Goal: Check status: Check status

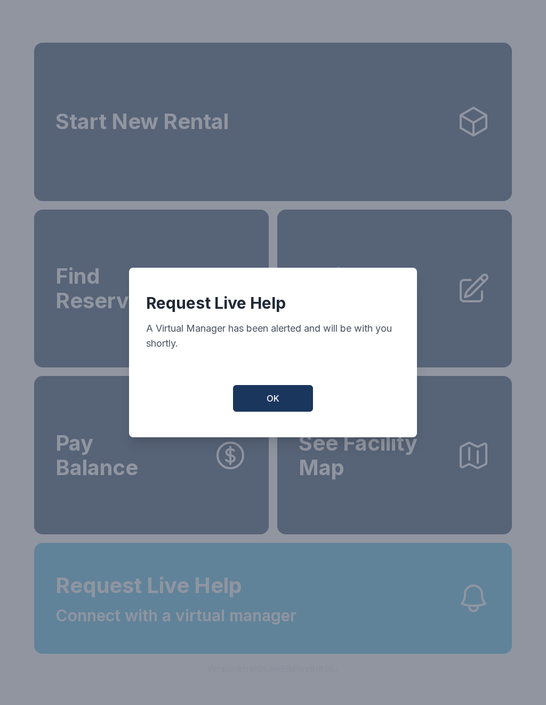
scroll to position [13, 0]
click at [273, 405] on span "OK" at bounding box center [273, 398] width 13 height 13
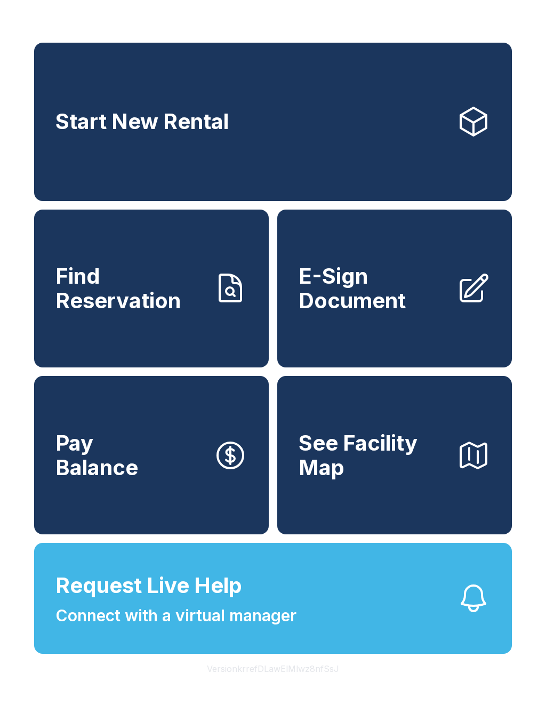
click at [478, 600] on icon "button" at bounding box center [473, 598] width 34 height 34
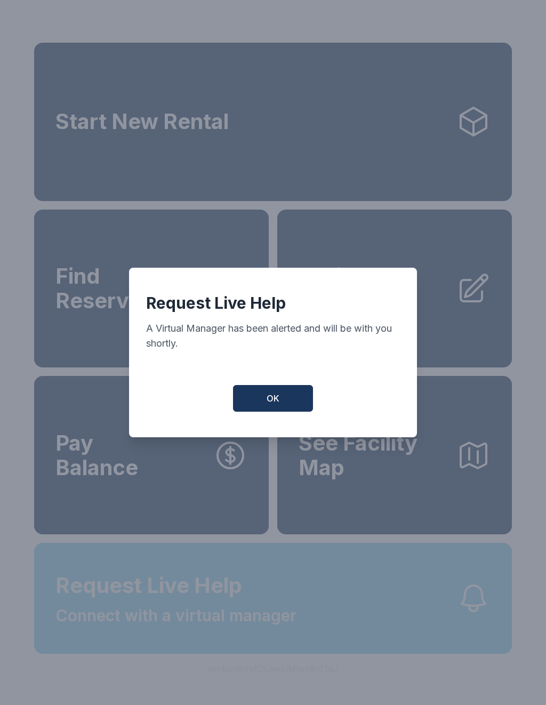
click at [477, 600] on div "Request Live Help A Virtual Manager has been alerted and will be with you short…" at bounding box center [273, 352] width 546 height 705
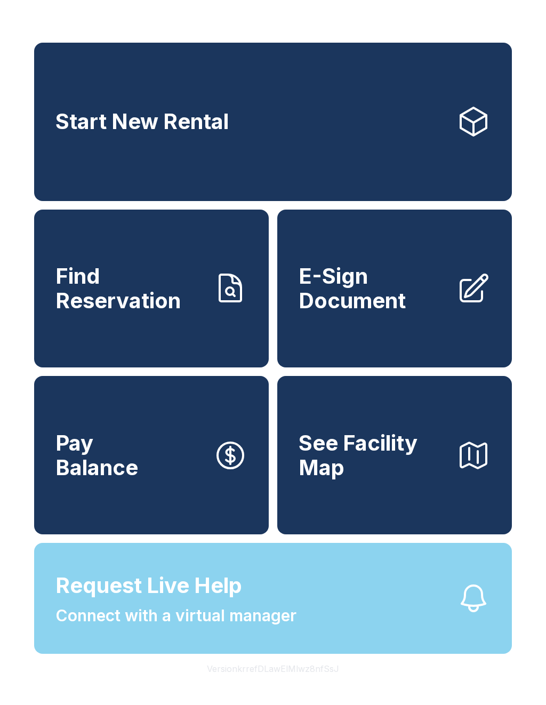
click at [484, 615] on icon "button" at bounding box center [473, 598] width 34 height 34
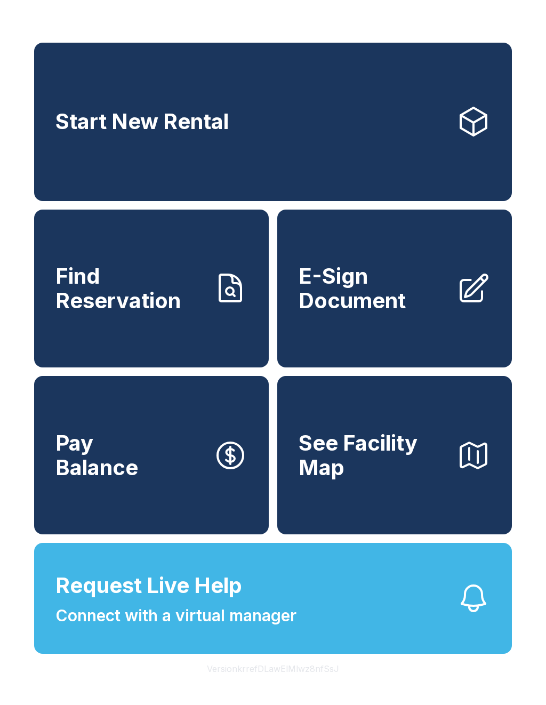
click at [480, 611] on div "Request Live Help A Virtual Manager has been alerted and will be with you short…" at bounding box center [273, 352] width 546 height 705
click at [483, 630] on button "Request Live Help Connect with a virtual manager" at bounding box center [273, 598] width 478 height 111
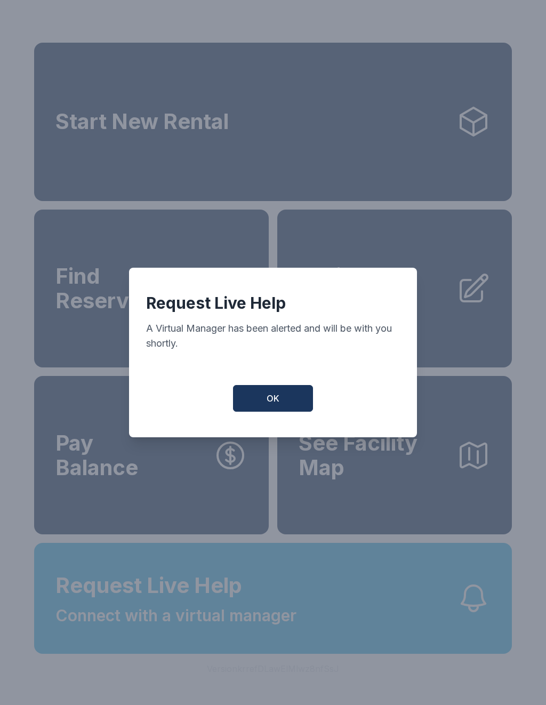
click at [278, 410] on button "OK" at bounding box center [273, 398] width 80 height 27
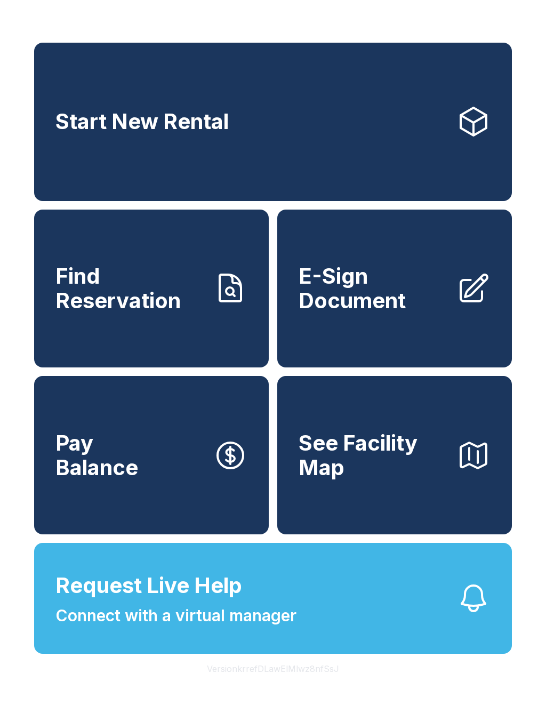
click at [453, 612] on button "Request Live Help Connect with a virtual manager" at bounding box center [273, 598] width 478 height 111
click at [496, 613] on button "Request Live Help Connect with a virtual manager" at bounding box center [273, 598] width 478 height 111
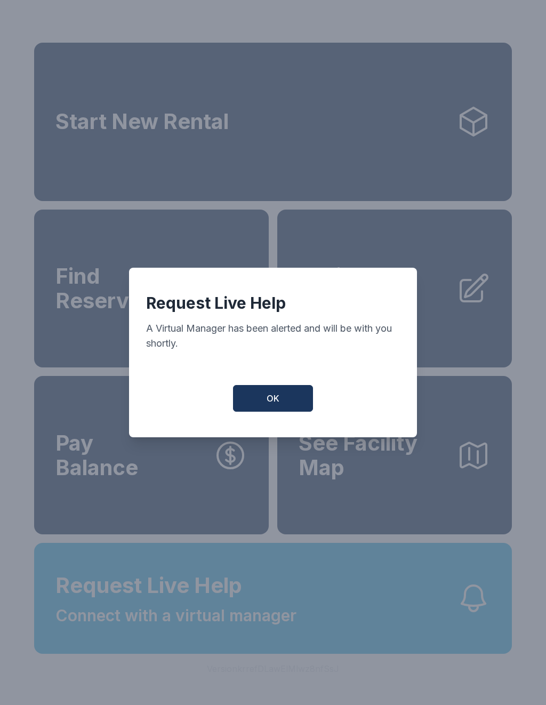
click at [479, 631] on button "Request Live Help Connect with a virtual manager" at bounding box center [273, 598] width 478 height 111
click at [289, 401] on button "OK" at bounding box center [273, 398] width 80 height 27
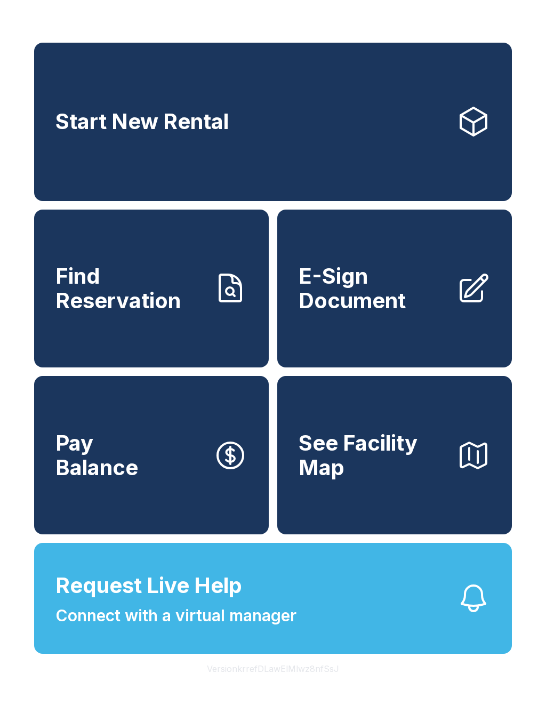
click at [468, 608] on icon "button" at bounding box center [473, 598] width 34 height 34
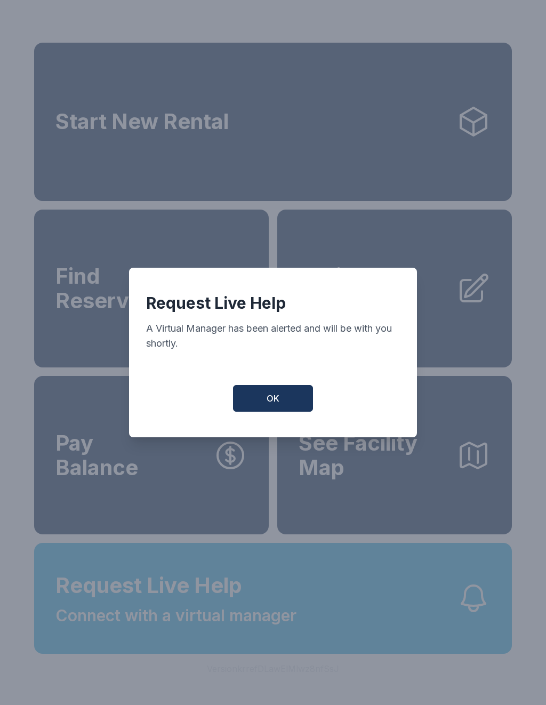
click at [282, 396] on button "OK" at bounding box center [273, 398] width 80 height 27
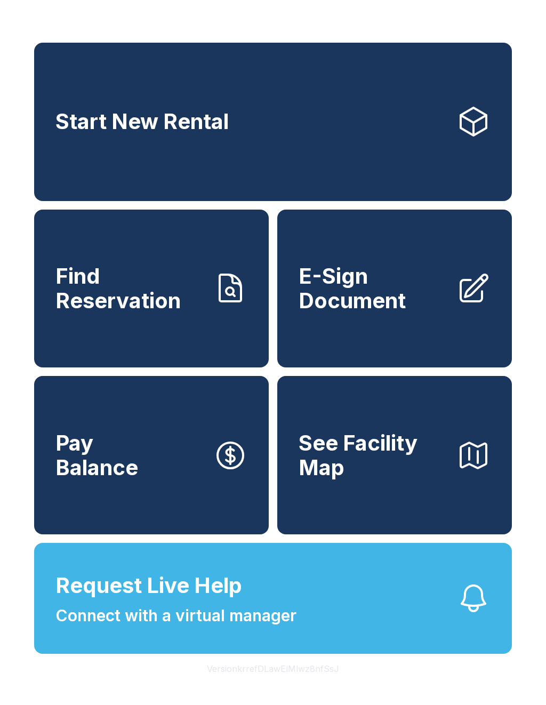
click at [478, 610] on icon "button" at bounding box center [473, 598] width 34 height 34
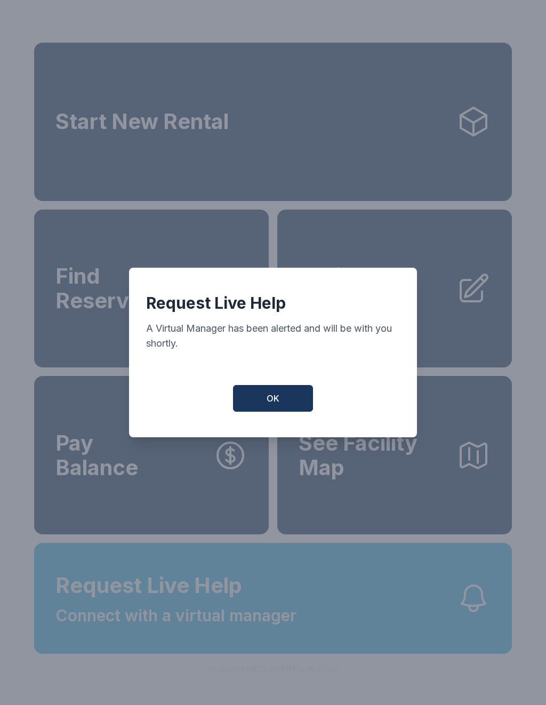
click at [276, 410] on button "OK" at bounding box center [273, 398] width 80 height 27
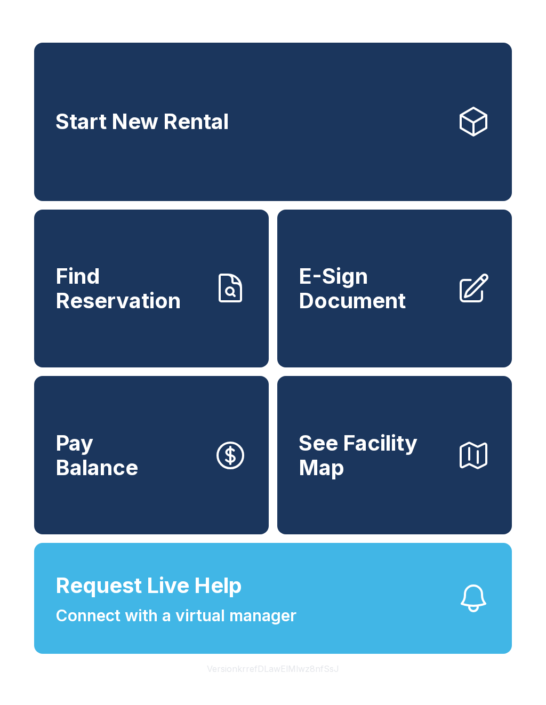
click at [186, 283] on span "Find Reservation" at bounding box center [129, 288] width 149 height 49
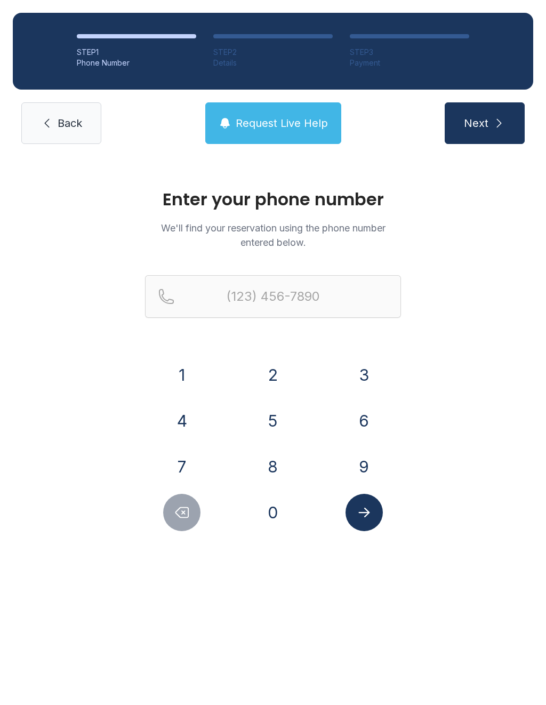
click at [269, 116] on span "Request Live Help" at bounding box center [282, 123] width 92 height 15
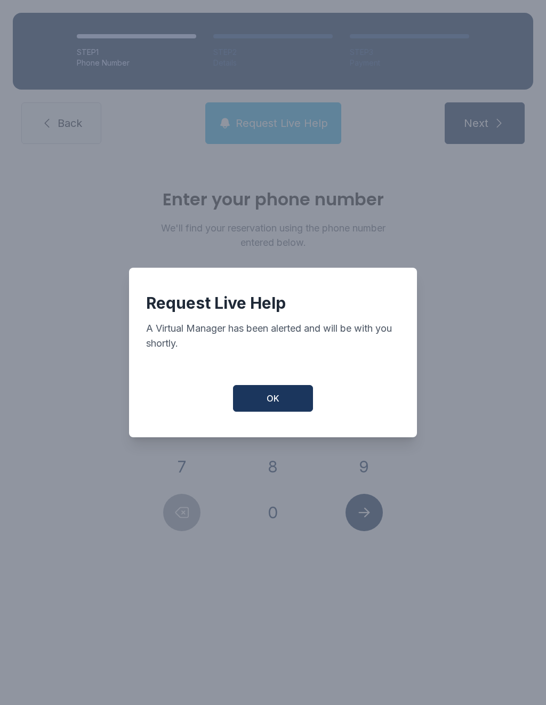
click at [275, 398] on span "OK" at bounding box center [273, 398] width 13 height 13
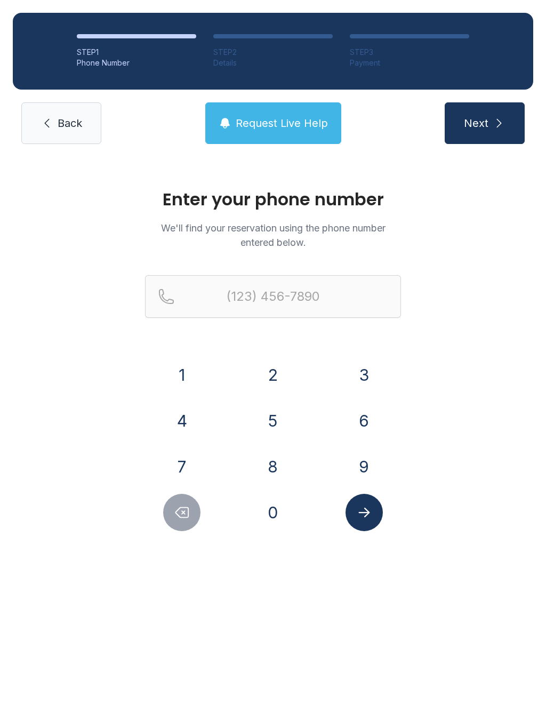
click at [245, 123] on span "Request Live Help" at bounding box center [282, 123] width 92 height 15
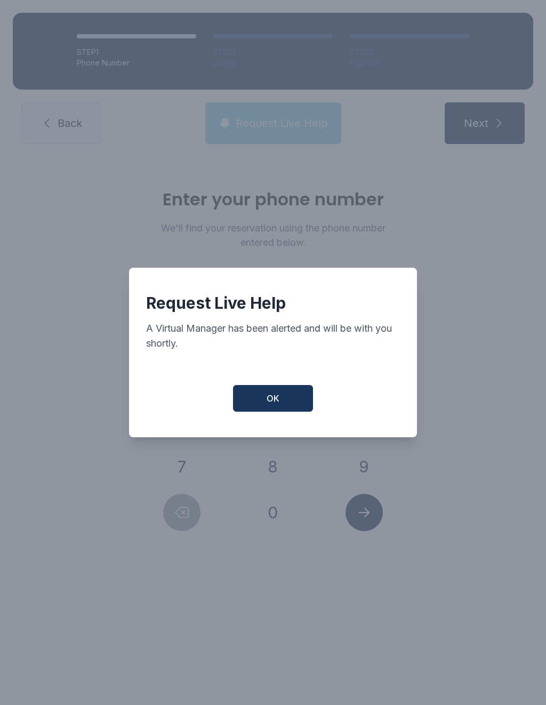
click at [279, 122] on span "Request Live Help" at bounding box center [282, 123] width 92 height 15
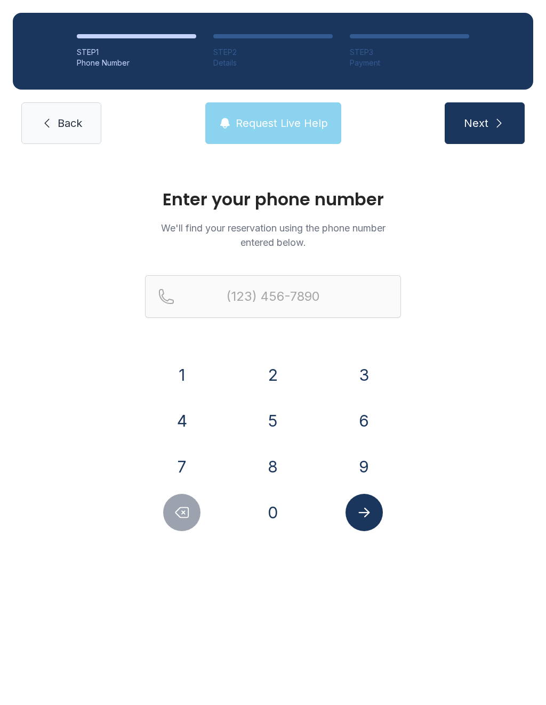
click at [297, 155] on div "Request Live Help A Virtual Manager has been alerted and will be with you short…" at bounding box center [273, 352] width 546 height 705
click at [274, 137] on button "Request Live Help" at bounding box center [273, 123] width 136 height 42
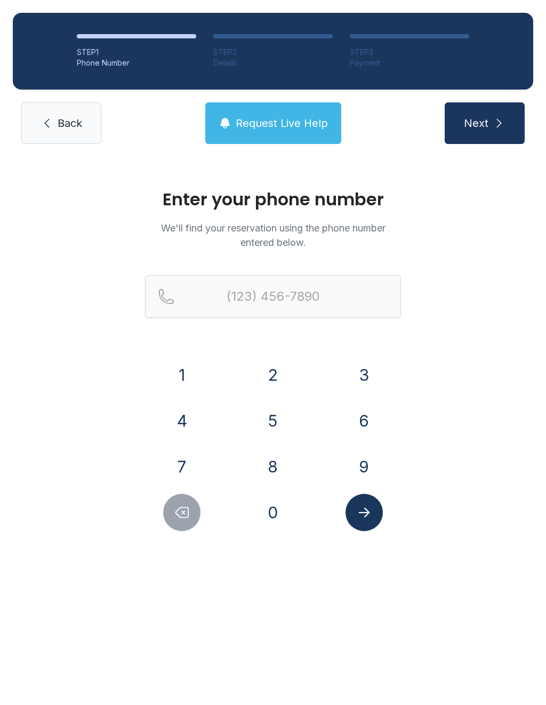
click at [265, 133] on button "Request Live Help" at bounding box center [273, 123] width 136 height 42
